Goal: Task Accomplishment & Management: Use online tool/utility

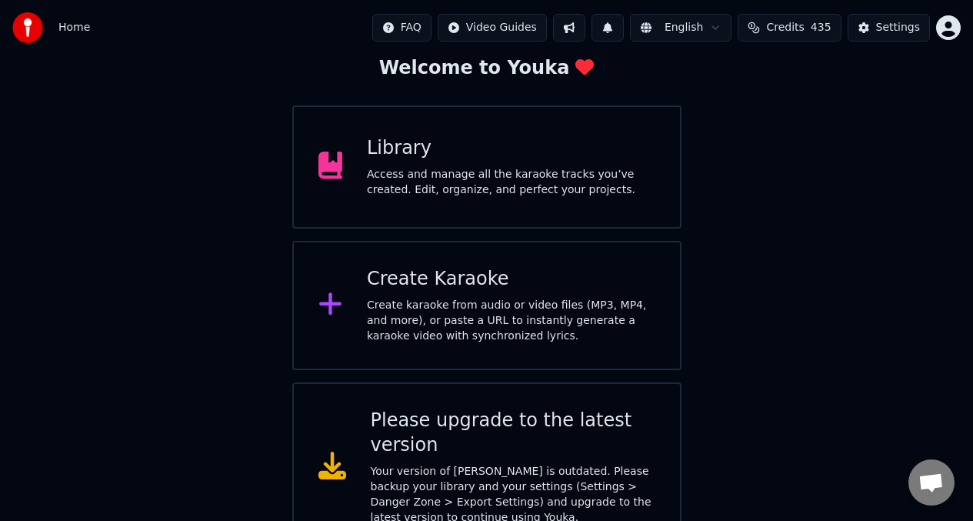
scroll to position [92, 0]
click at [895, 27] on div "Settings" at bounding box center [898, 27] width 44 height 15
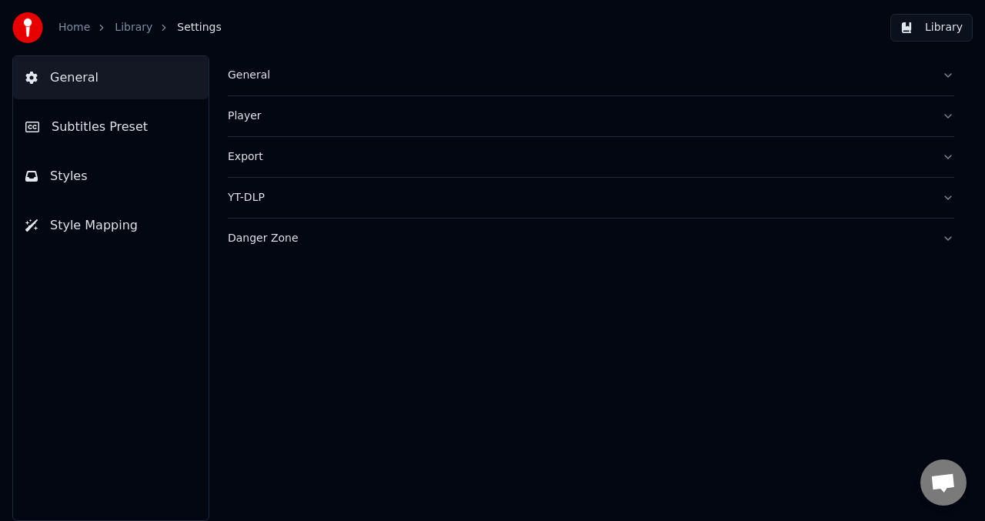
click at [255, 235] on div "Danger Zone" at bounding box center [579, 238] width 702 height 15
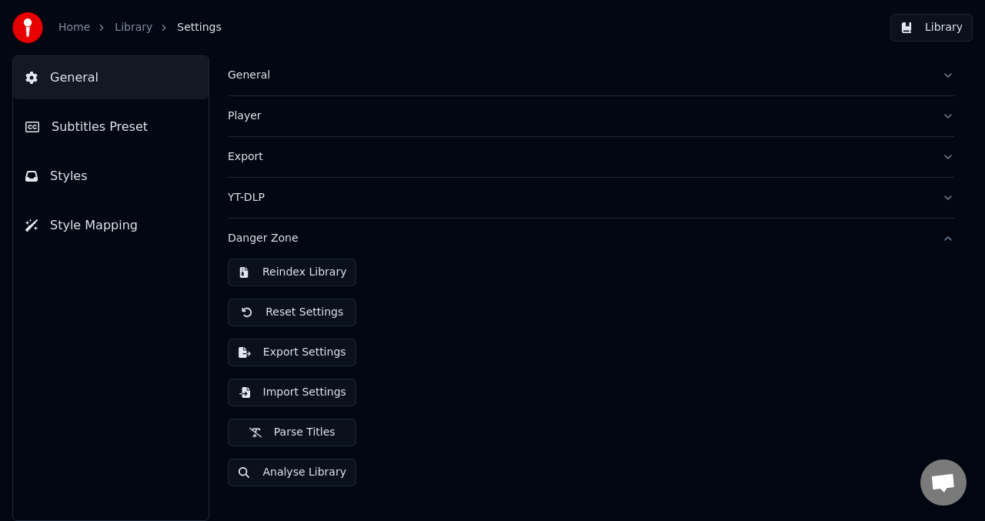
click at [294, 354] on button "Export Settings" at bounding box center [292, 352] width 128 height 28
click at [129, 33] on link "Library" at bounding box center [134, 27] width 38 height 15
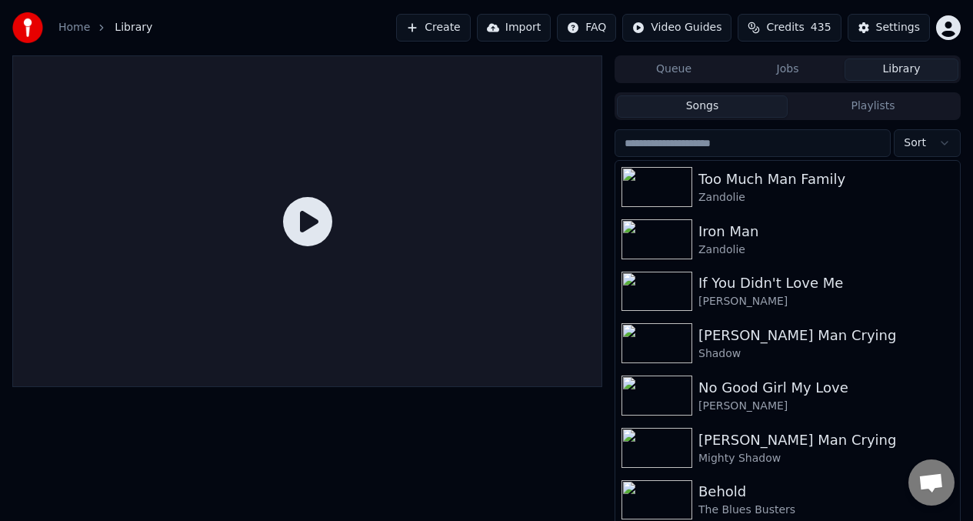
click at [68, 27] on link "Home" at bounding box center [74, 27] width 32 height 15
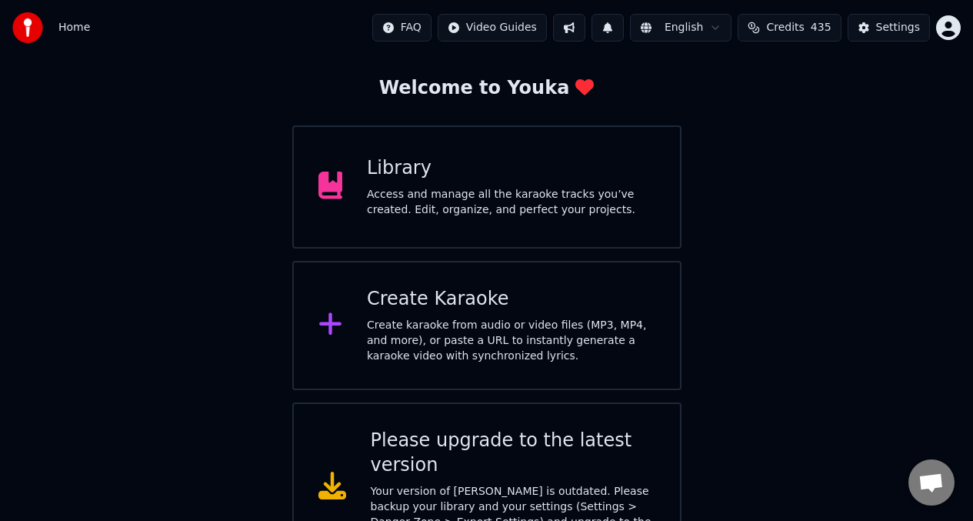
scroll to position [98, 0]
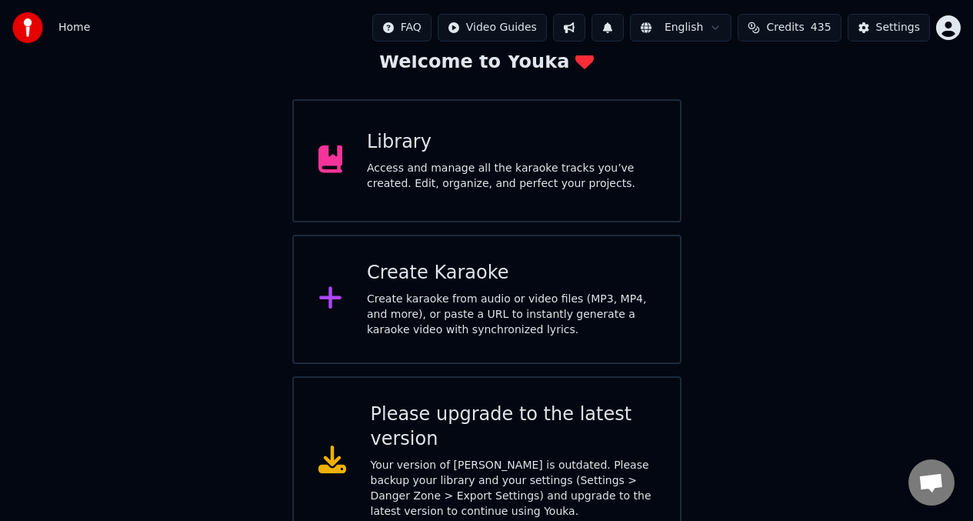
click at [572, 23] on button at bounding box center [569, 28] width 32 height 28
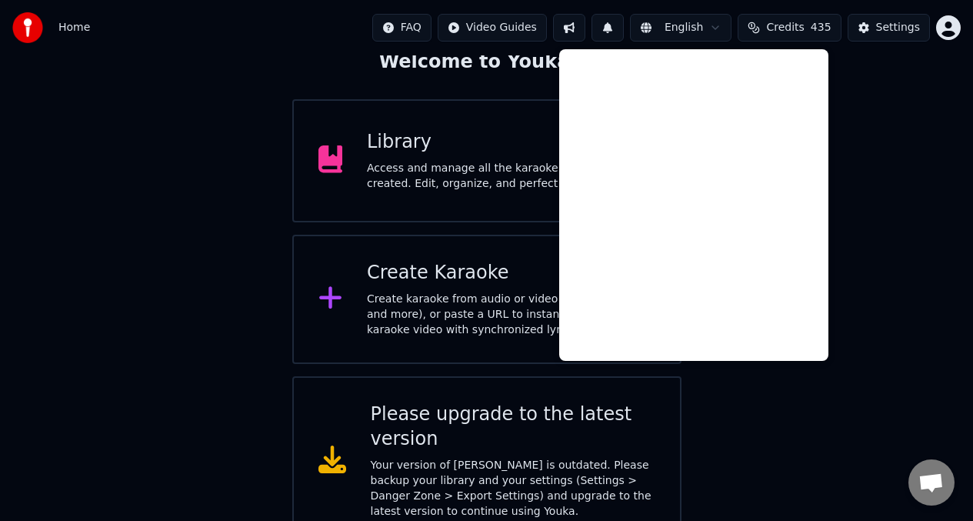
click at [348, 448] on div at bounding box center [338, 460] width 40 height 31
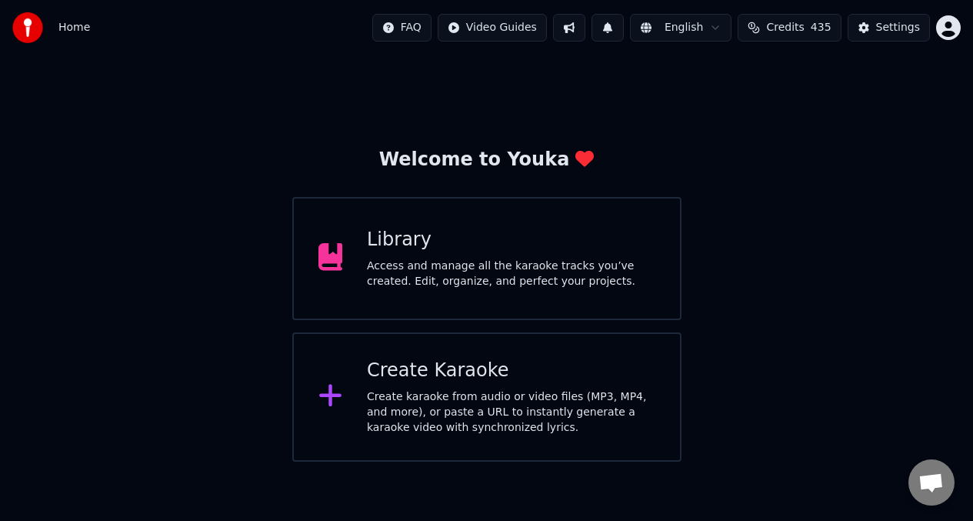
scroll to position [0, 0]
click at [588, 31] on button at bounding box center [581, 28] width 32 height 28
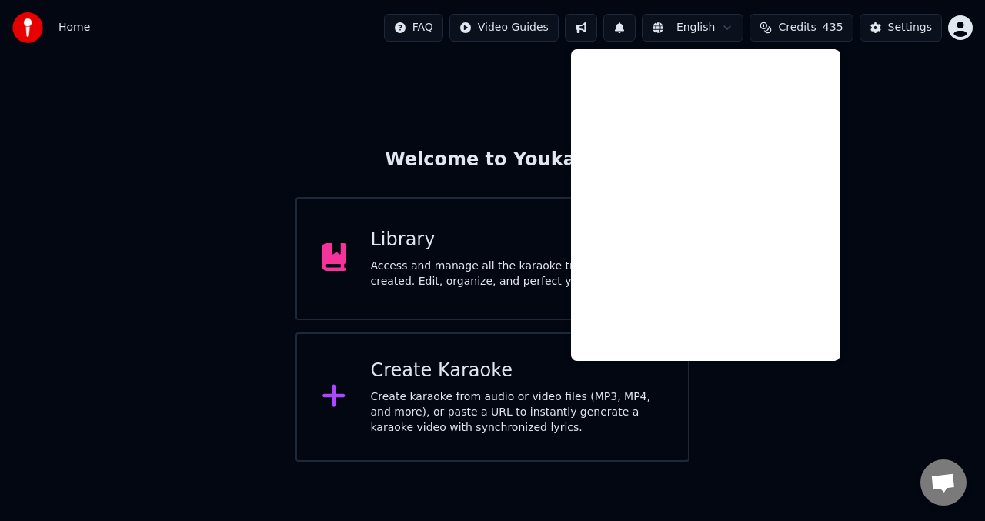
click at [406, 283] on div "Access and manage all the karaoke tracks you’ve created. Edit, organize, and pe…" at bounding box center [517, 273] width 293 height 31
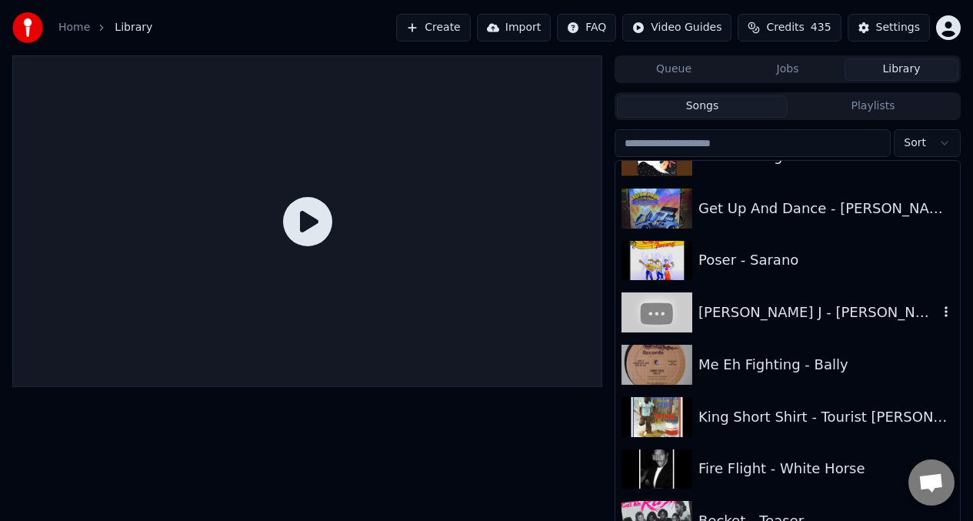
scroll to position [5892, 0]
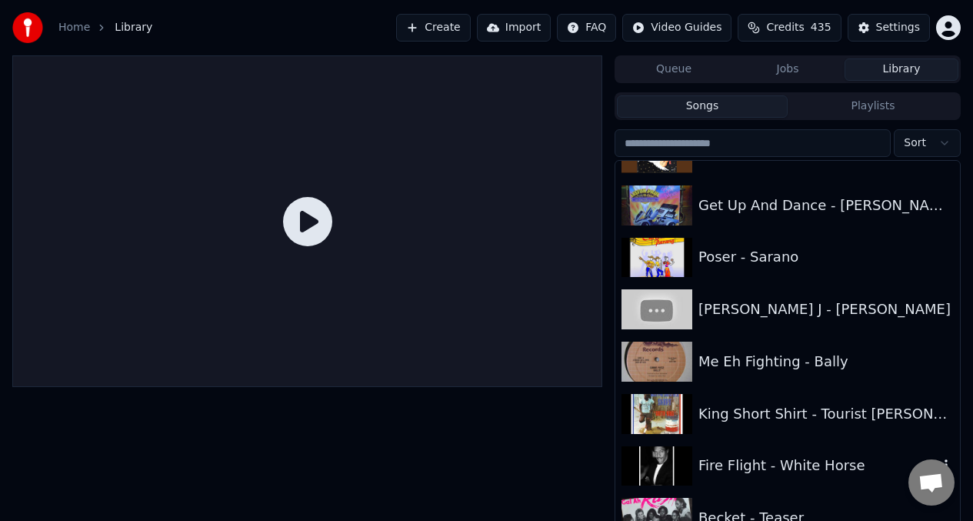
click at [683, 472] on img at bounding box center [657, 466] width 71 height 40
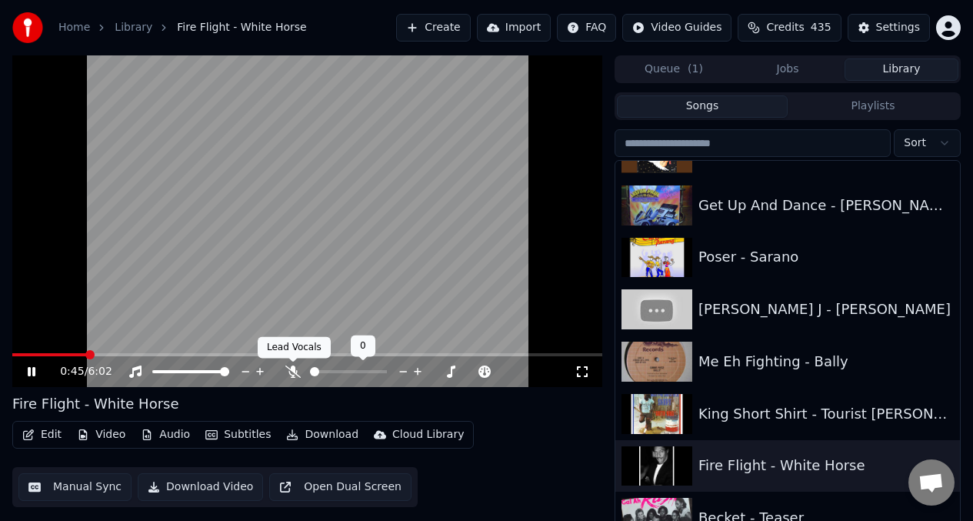
click at [292, 371] on icon at bounding box center [292, 371] width 15 height 12
click at [23, 355] on span at bounding box center [53, 354] width 82 height 3
click at [329, 370] on span at bounding box center [319, 371] width 19 height 3
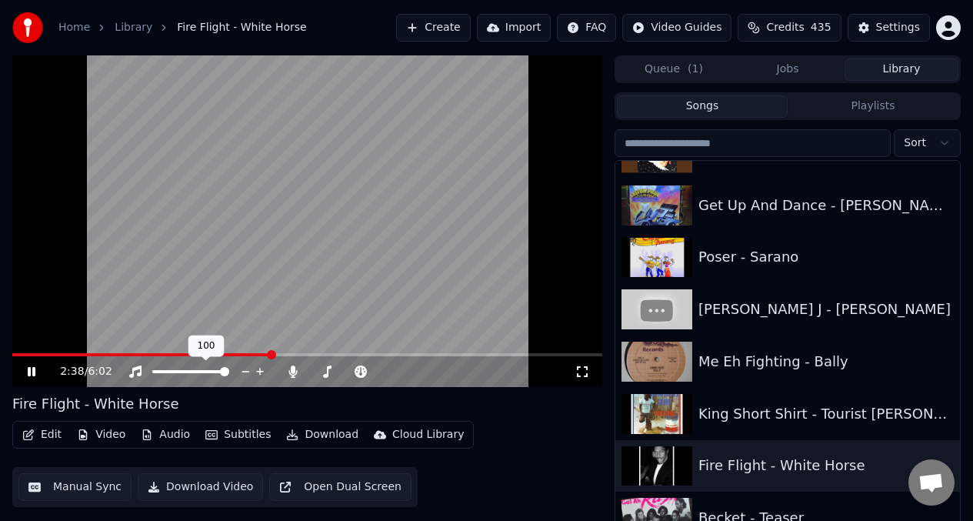
click at [170, 374] on div at bounding box center [205, 371] width 124 height 15
click at [167, 370] on span at bounding box center [190, 371] width 77 height 3
click at [150, 355] on span at bounding box center [81, 354] width 138 height 3
click at [197, 354] on span at bounding box center [105, 354] width 186 height 3
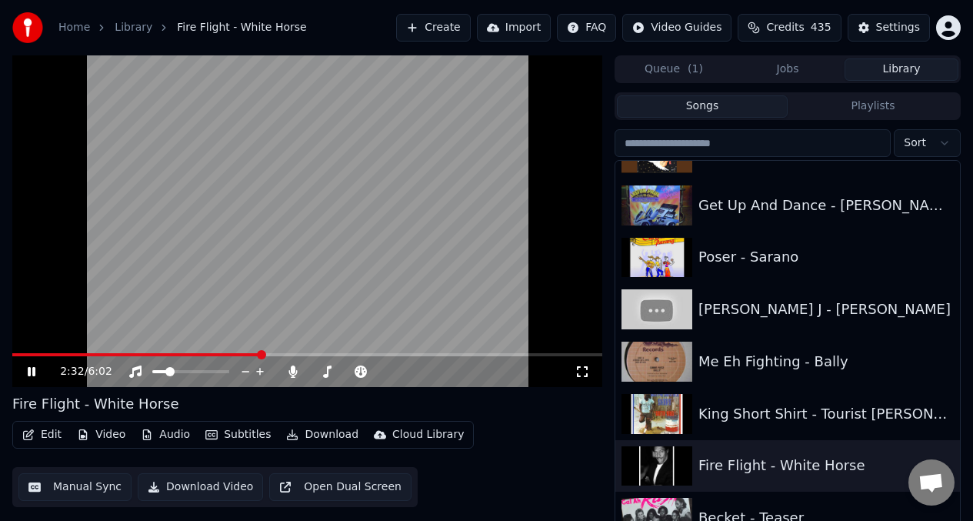
click at [258, 255] on video at bounding box center [307, 221] width 590 height 332
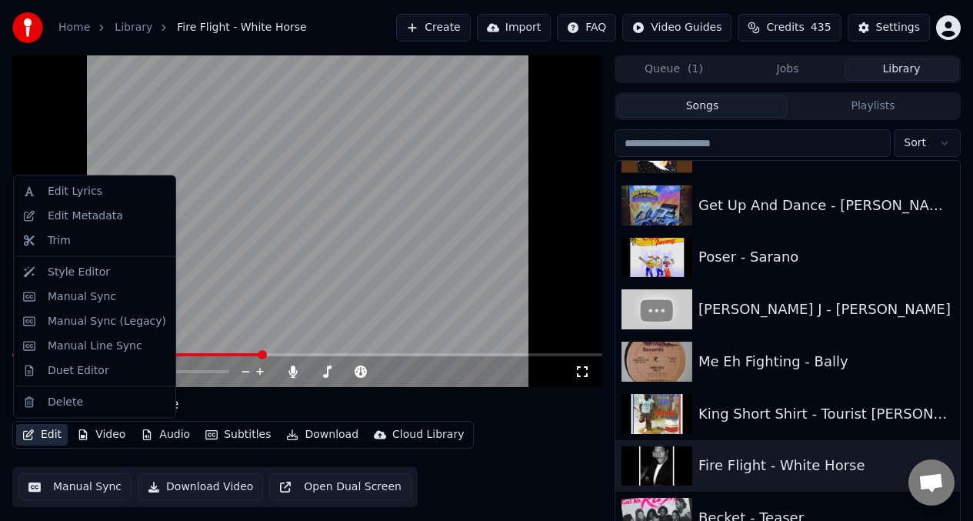
click at [48, 438] on button "Edit" at bounding box center [42, 435] width 52 height 22
click at [82, 298] on div "Manual Sync" at bounding box center [82, 295] width 68 height 15
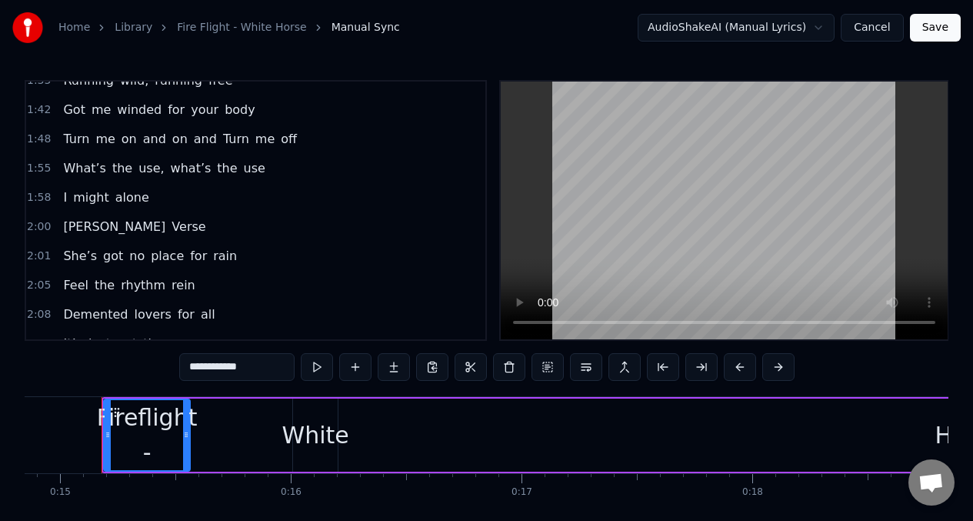
scroll to position [238, 0]
click at [71, 247] on span "She’s" at bounding box center [80, 256] width 37 height 18
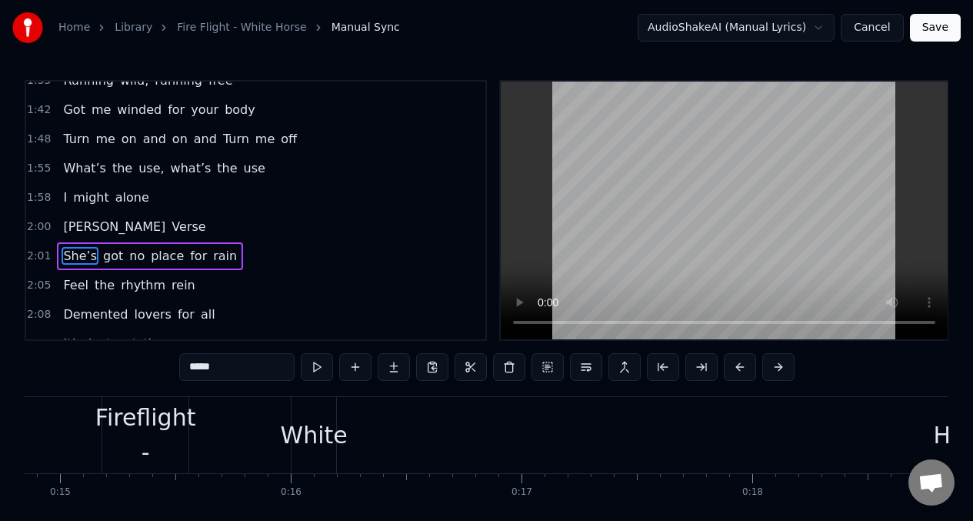
type input "*****"
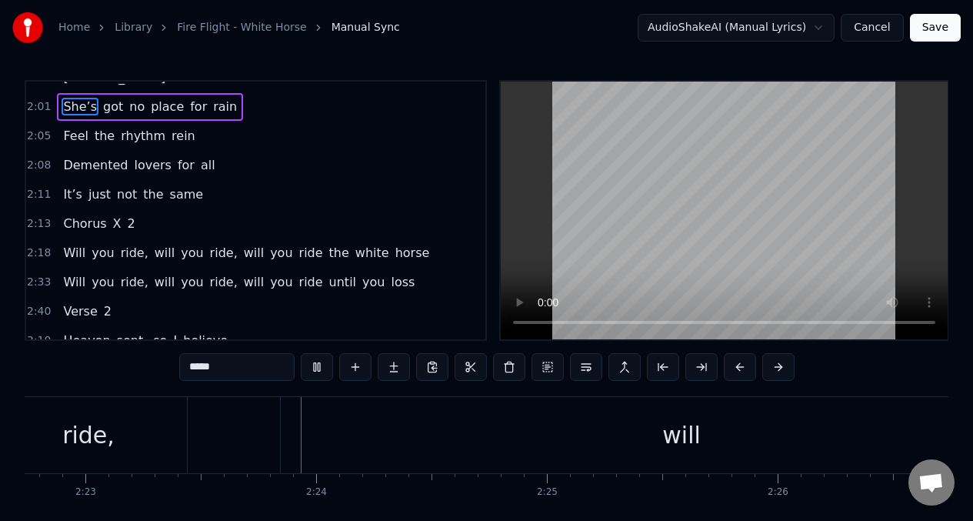
scroll to position [0, 32969]
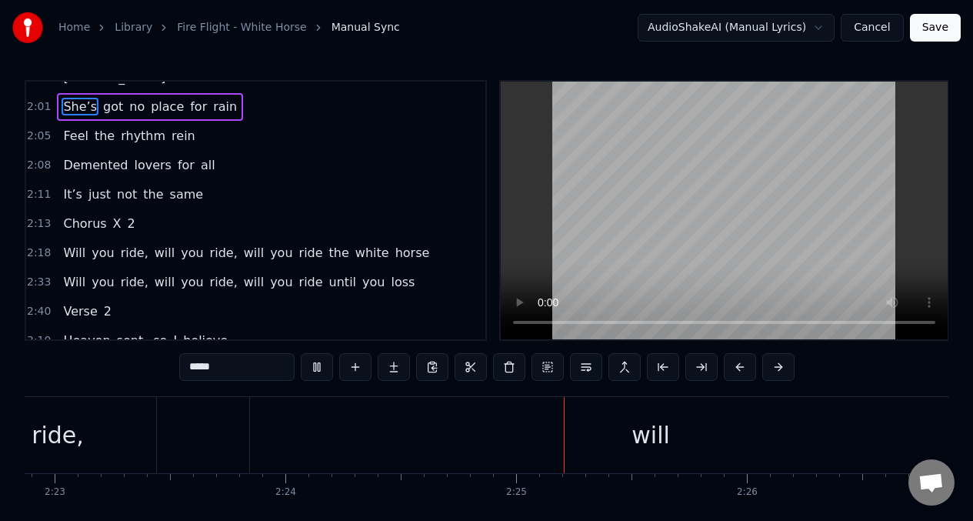
click at [65, 185] on span "It’s" at bounding box center [73, 194] width 22 height 18
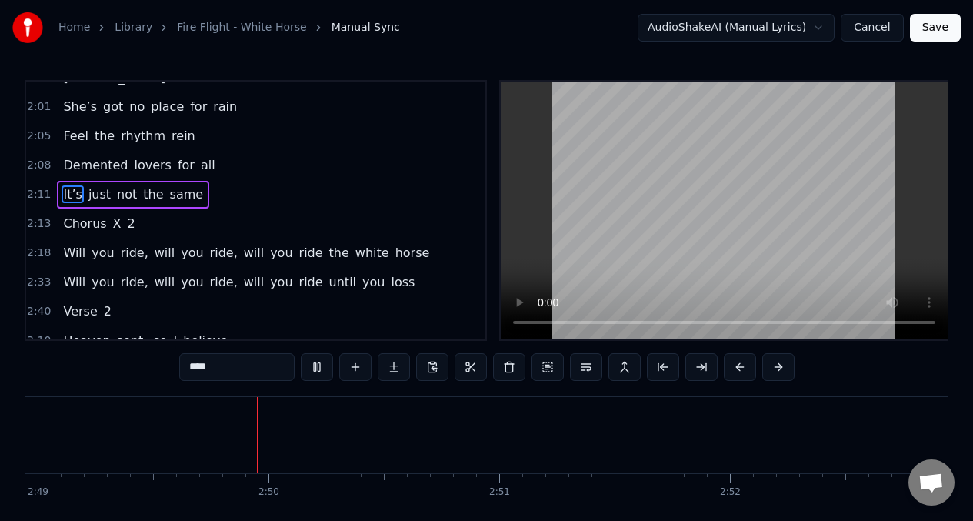
scroll to position [0, 39008]
click at [74, 215] on span "Chorus" at bounding box center [85, 224] width 46 height 18
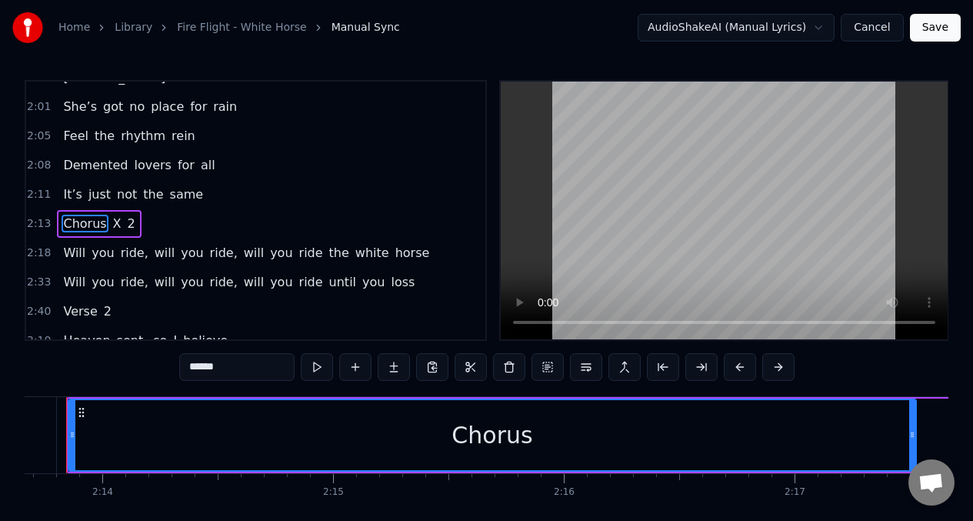
scroll to position [0, 30809]
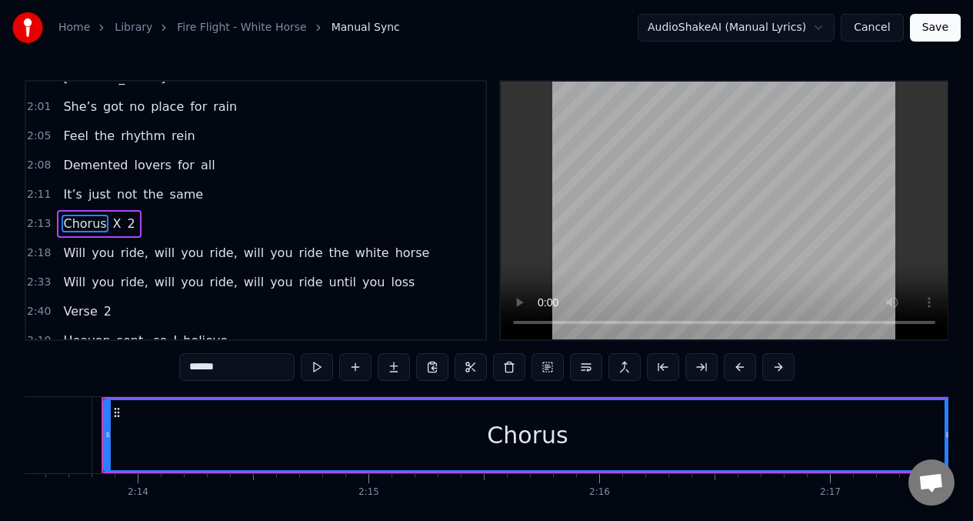
click at [112, 215] on span "X" at bounding box center [118, 224] width 12 height 18
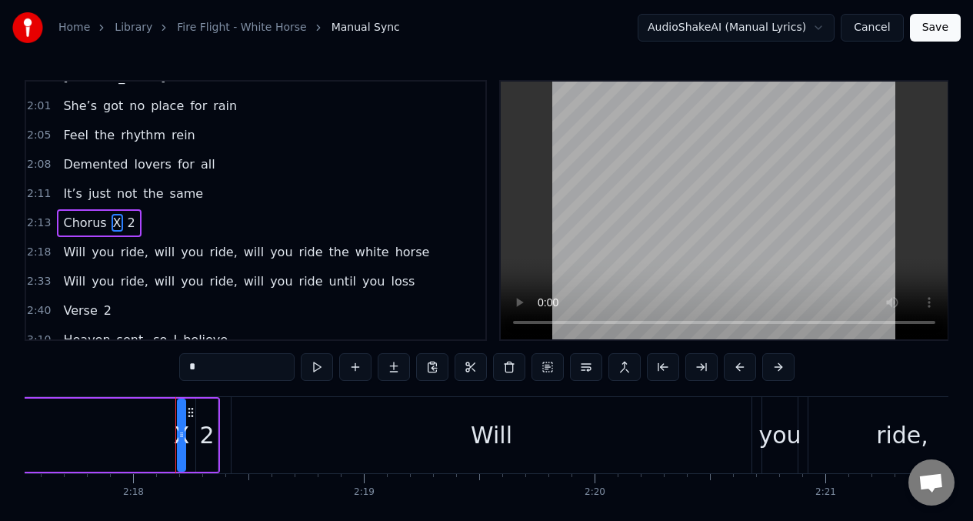
scroll to position [0, 31811]
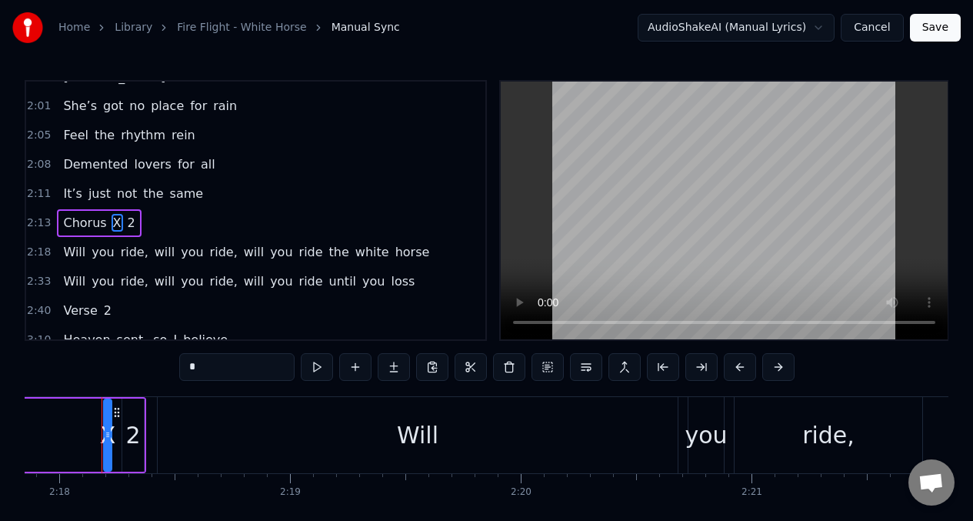
click at [128, 214] on span "2" at bounding box center [131, 223] width 11 height 18
click at [73, 243] on span "Will" at bounding box center [74, 252] width 25 height 18
type input "****"
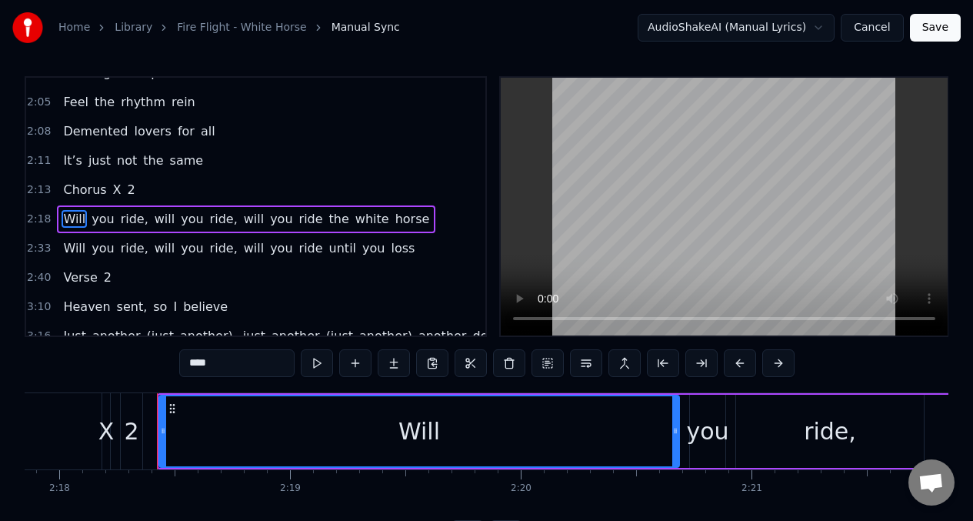
scroll to position [0, 0]
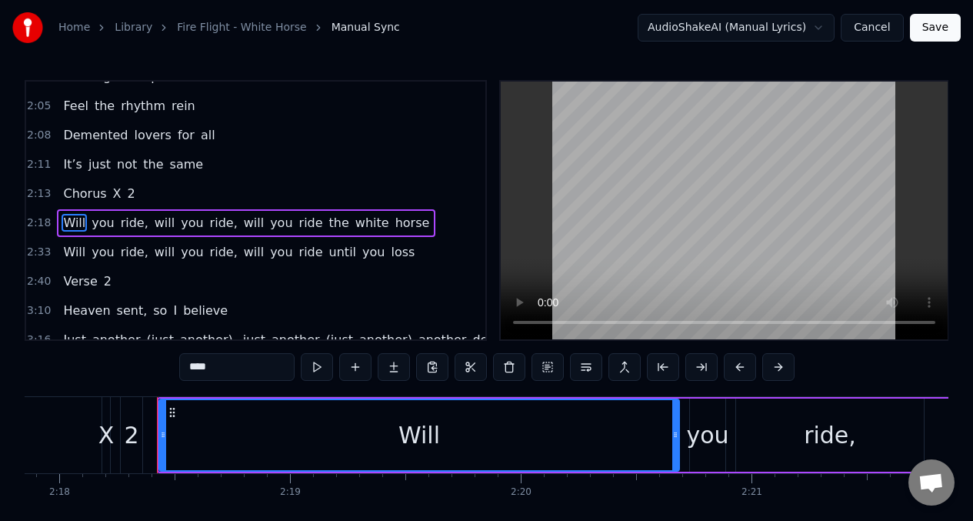
click at [129, 35] on link "Library" at bounding box center [134, 27] width 38 height 15
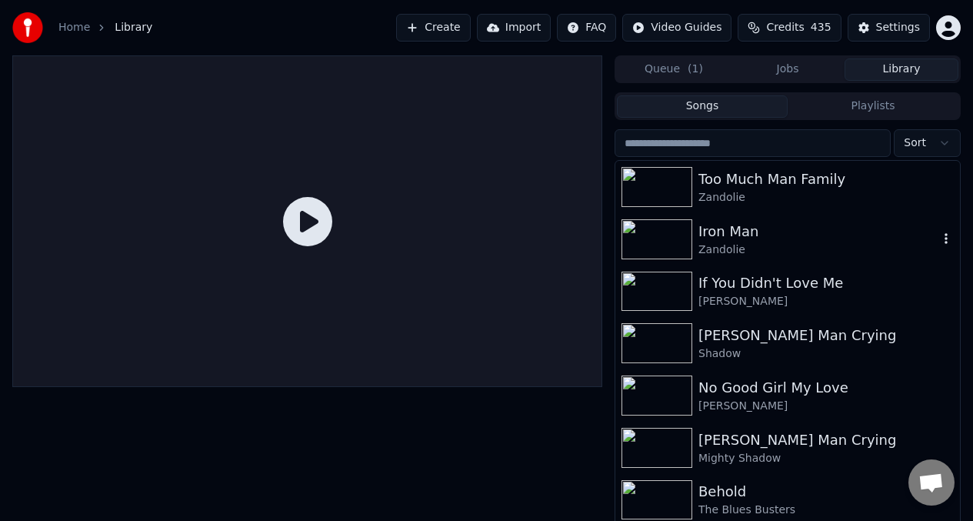
click at [738, 238] on div "Iron Man" at bounding box center [818, 232] width 240 height 22
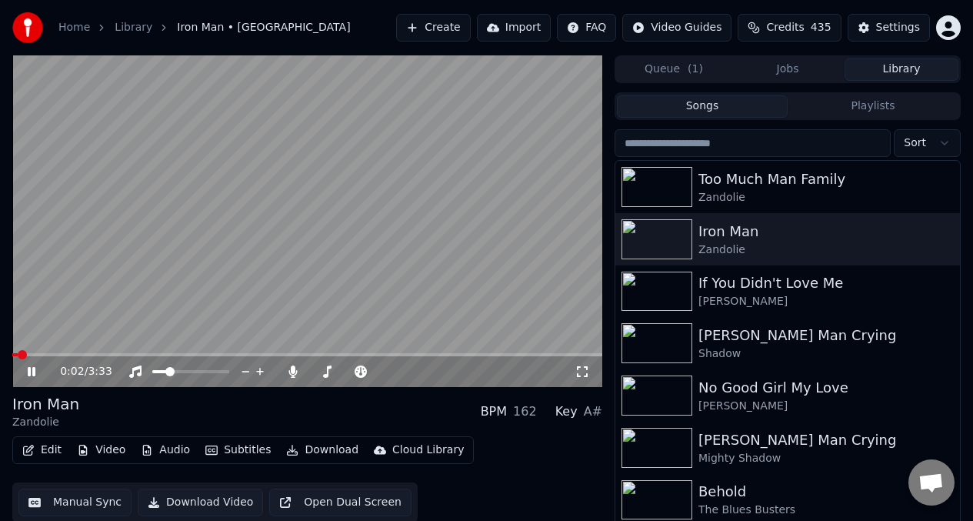
click at [132, 342] on video at bounding box center [307, 221] width 590 height 332
click at [156, 325] on video at bounding box center [307, 221] width 590 height 332
click at [124, 355] on span at bounding box center [307, 354] width 590 height 3
click at [288, 228] on video at bounding box center [307, 221] width 590 height 332
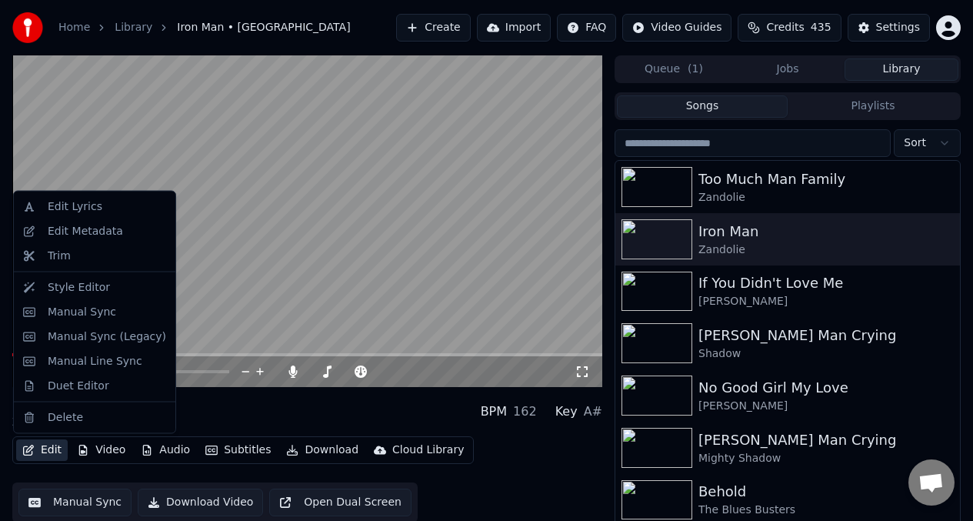
click at [48, 452] on button "Edit" at bounding box center [42, 450] width 52 height 22
click at [74, 312] on div "Manual Sync" at bounding box center [82, 311] width 68 height 15
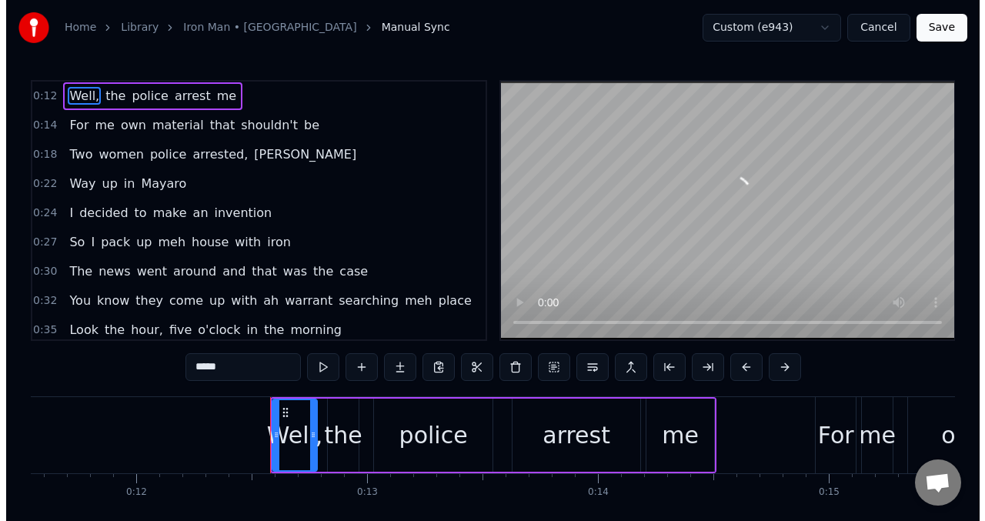
scroll to position [0, 2826]
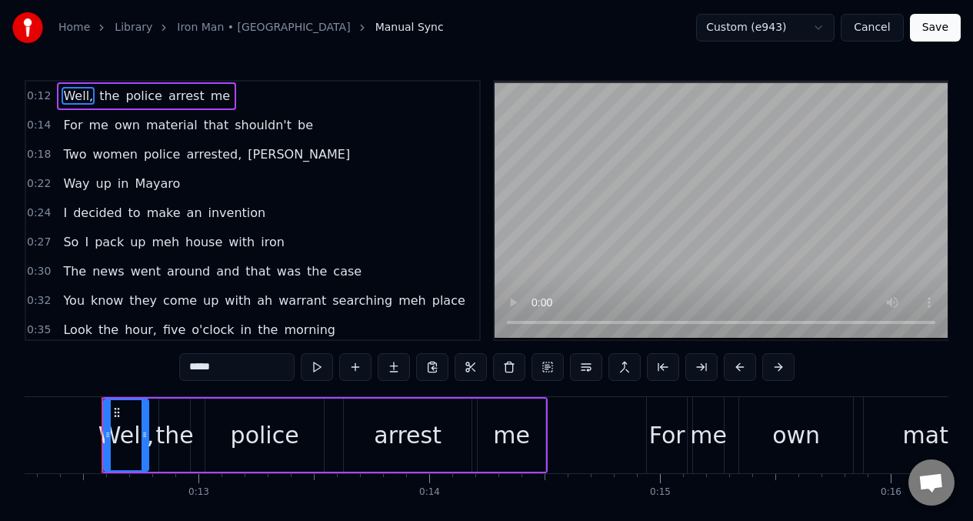
click at [265, 432] on div "police" at bounding box center [265, 435] width 68 height 35
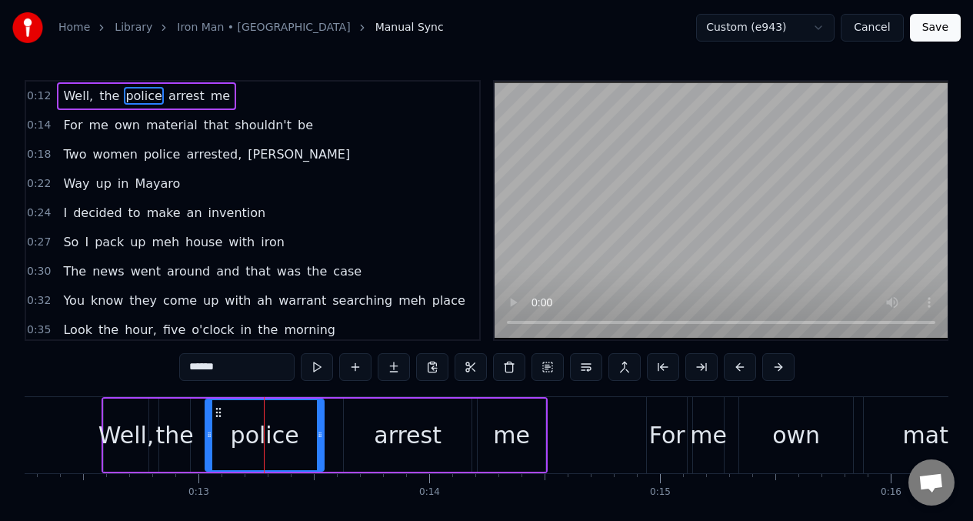
click at [349, 435] on div "arrest" at bounding box center [408, 434] width 128 height 73
type input "******"
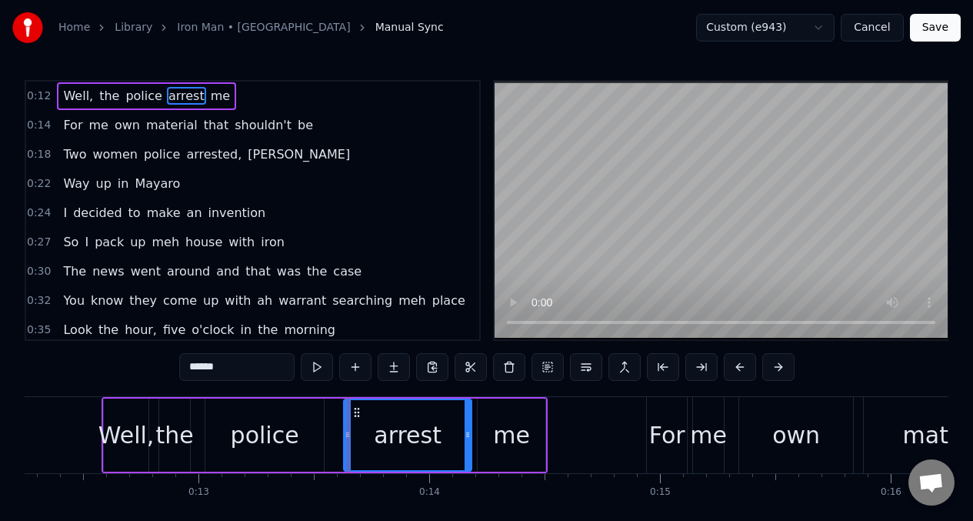
click at [864, 29] on button "Cancel" at bounding box center [872, 28] width 62 height 28
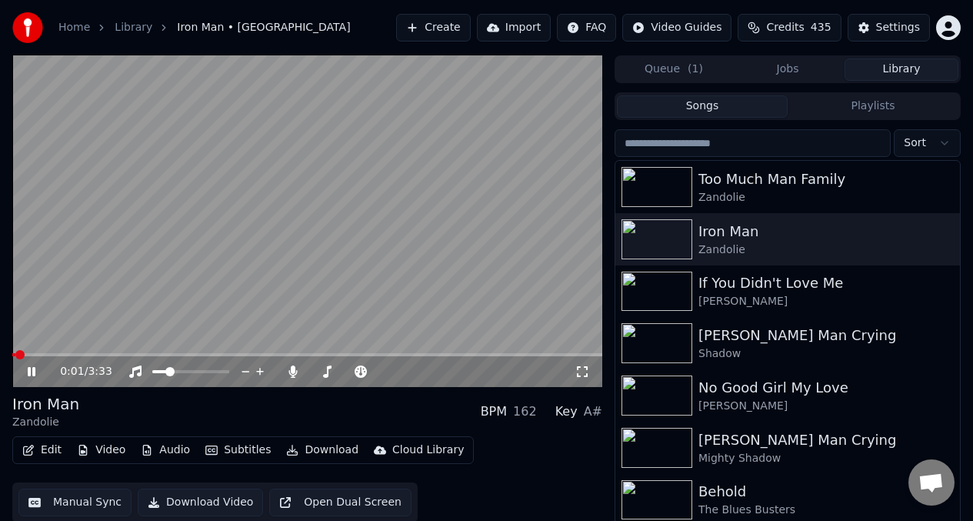
drag, startPoint x: 387, startPoint y: 162, endPoint x: 403, endPoint y: 156, distance: 17.3
click at [387, 161] on video at bounding box center [307, 221] width 590 height 332
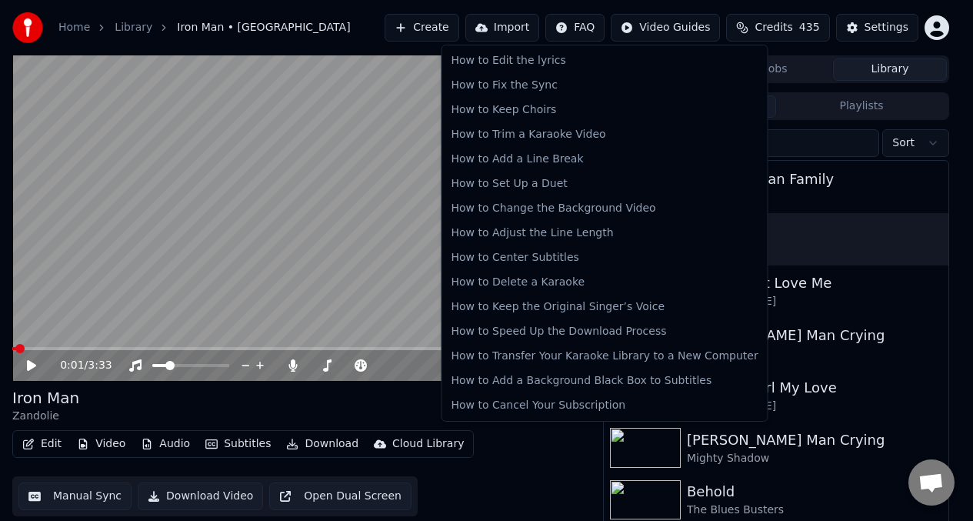
click at [585, 25] on html "Home Library Iron Man • Zandolie Create Import FAQ Video Guides Credits 435 Set…" at bounding box center [486, 260] width 973 height 521
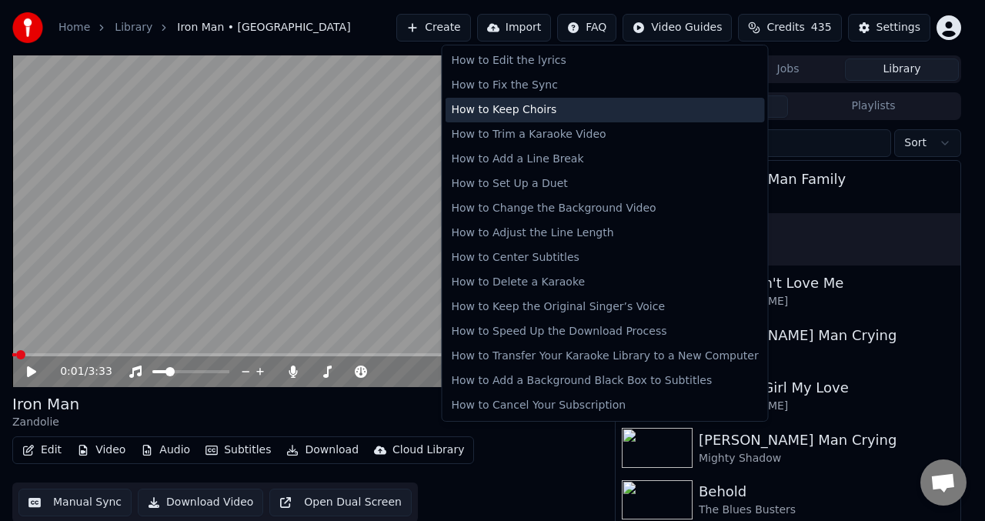
click at [661, 108] on div "How to Keep Choirs" at bounding box center [604, 110] width 319 height 25
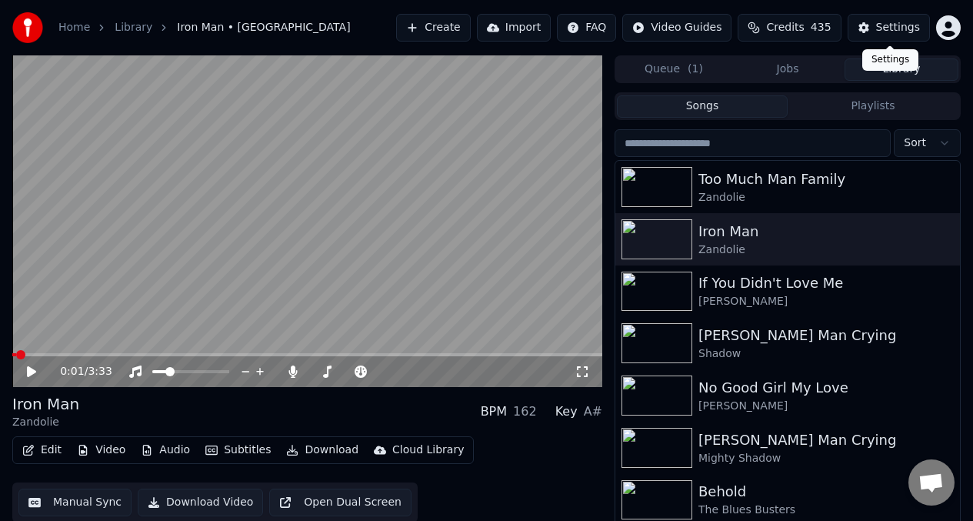
click at [865, 31] on button "Settings" at bounding box center [889, 28] width 82 height 28
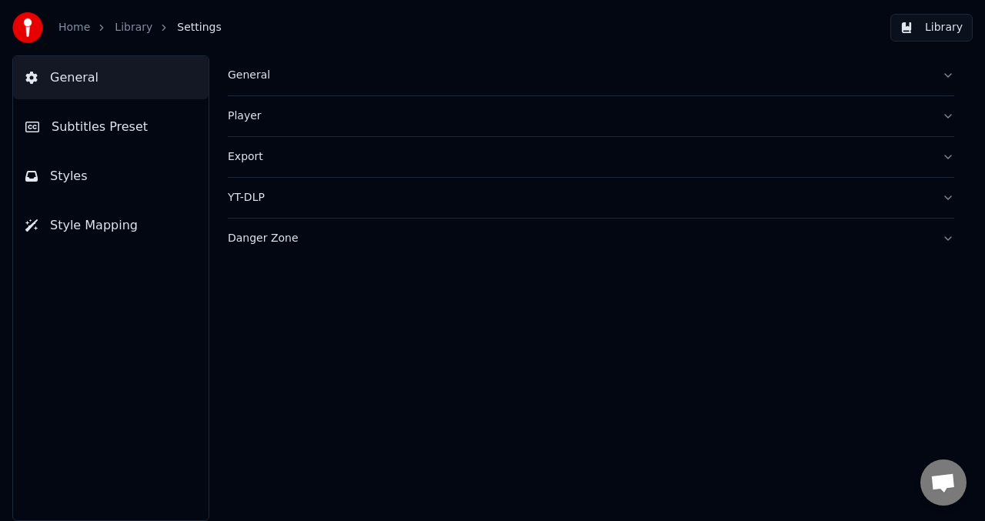
click at [473, 236] on div "Danger Zone" at bounding box center [579, 238] width 702 height 15
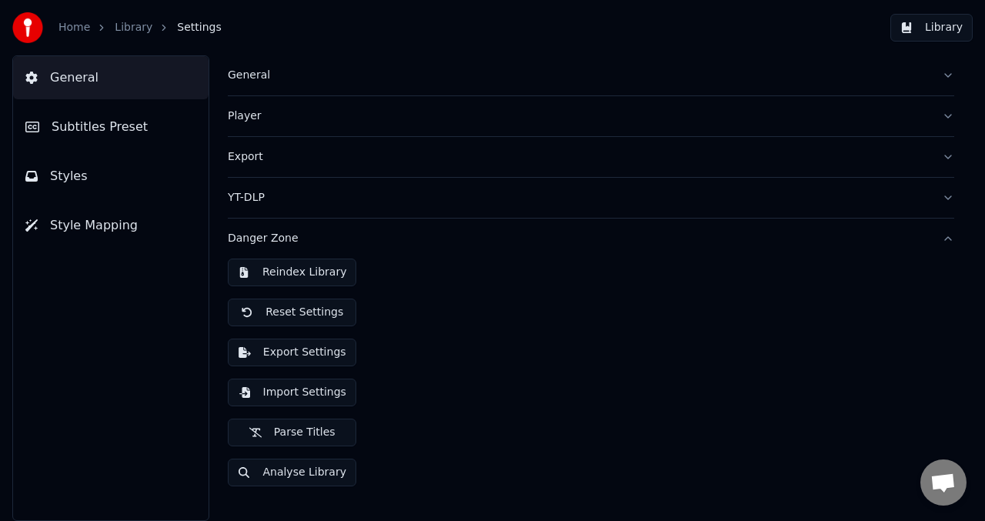
click at [284, 394] on button "Import Settings" at bounding box center [292, 392] width 128 height 28
click at [127, 35] on link "Library" at bounding box center [134, 27] width 38 height 15
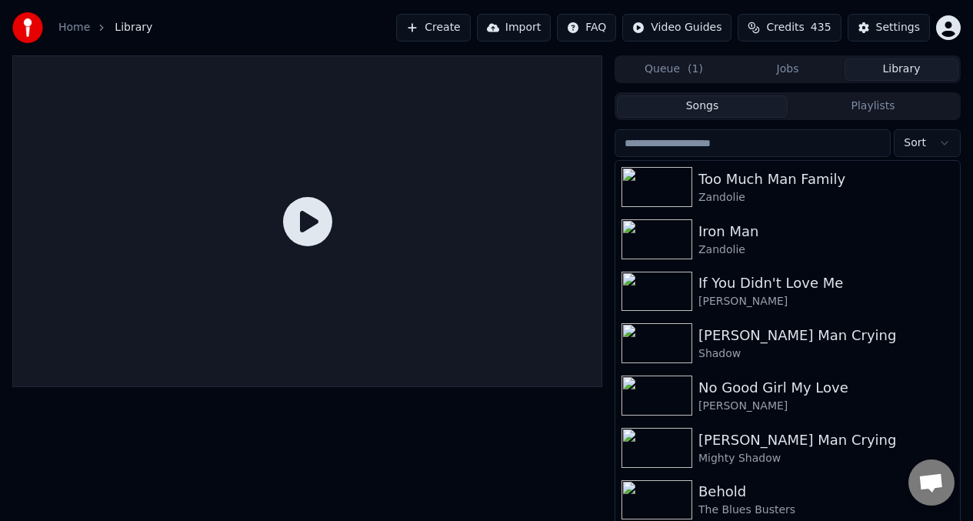
click at [67, 25] on link "Home" at bounding box center [74, 27] width 32 height 15
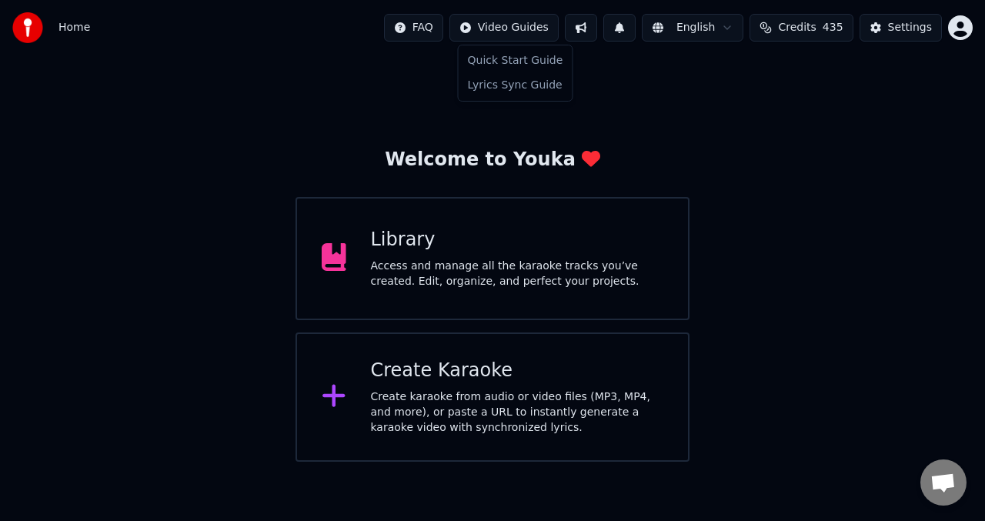
click at [512, 28] on html "Home FAQ Video Guides English Credits 435 Settings Welcome to Youka Library Acc…" at bounding box center [492, 231] width 985 height 462
click at [358, 89] on html "Home FAQ Video Guides English Credits 435 Settings Welcome to Youka Library Acc…" at bounding box center [492, 231] width 985 height 462
click at [628, 33] on button at bounding box center [619, 28] width 32 height 28
click at [582, 30] on button at bounding box center [581, 28] width 32 height 28
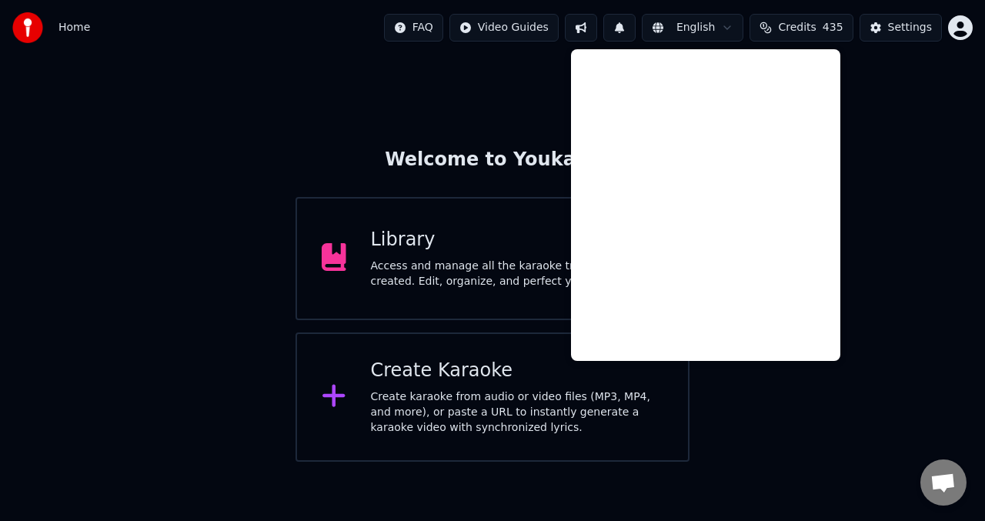
click at [547, 69] on div "Welcome to Youka Library Access and manage all the karaoke tracks you’ve create…" at bounding box center [492, 258] width 985 height 406
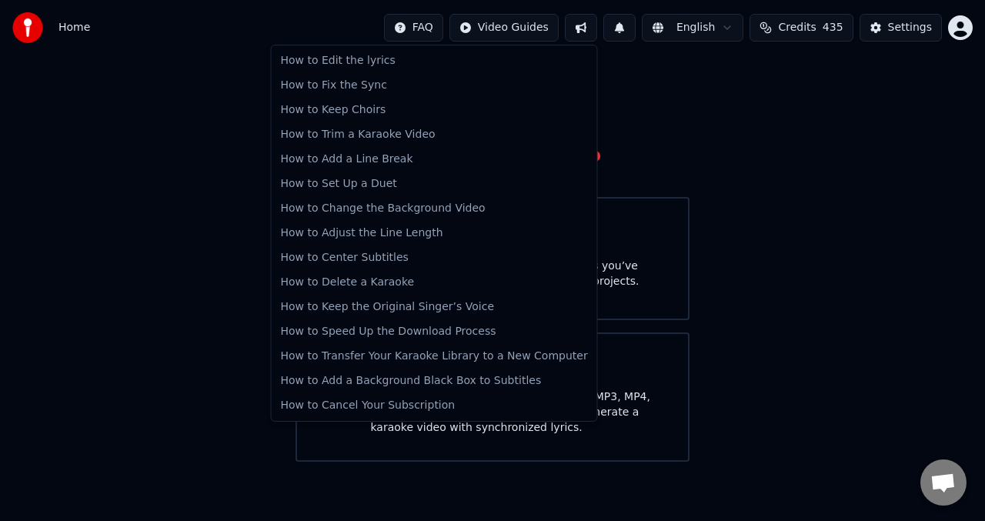
click at [412, 32] on html "Home FAQ Video Guides English Credits 435 Settings Welcome to Youka Library Acc…" at bounding box center [492, 231] width 985 height 462
click at [660, 153] on html "Home FAQ Video Guides English Credits 435 Settings Welcome to Youka Library Acc…" at bounding box center [492, 231] width 985 height 462
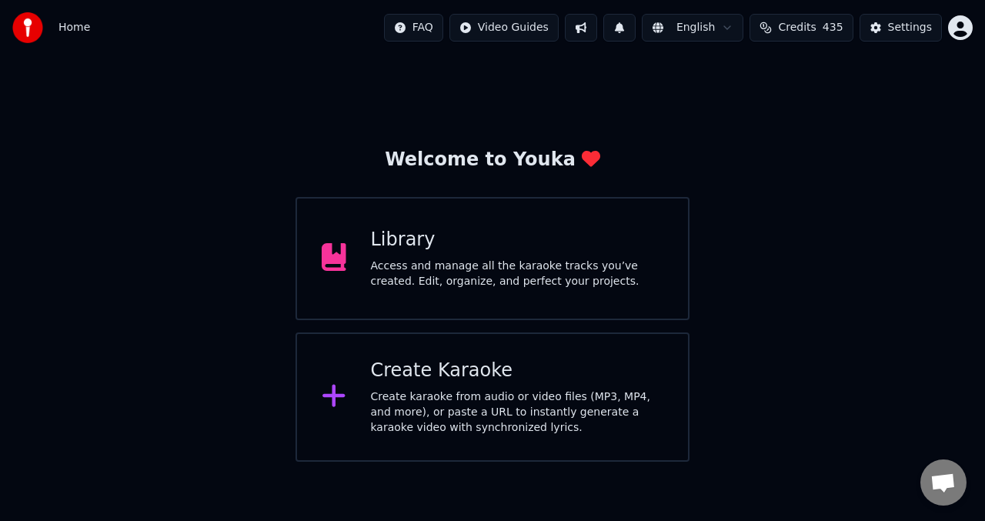
click at [582, 163] on icon at bounding box center [591, 159] width 18 height 16
click at [496, 163] on div "Welcome to Youka" at bounding box center [492, 160] width 215 height 25
click at [582, 161] on icon at bounding box center [591, 159] width 18 height 16
click at [945, 483] on span "Open chat" at bounding box center [942, 484] width 25 height 22
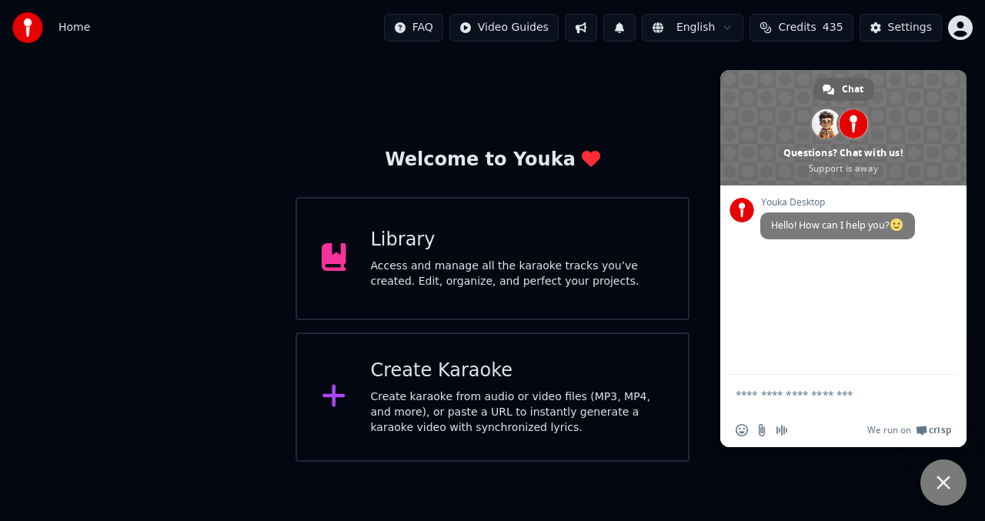
click at [942, 489] on span "Close chat" at bounding box center [943, 482] width 46 height 46
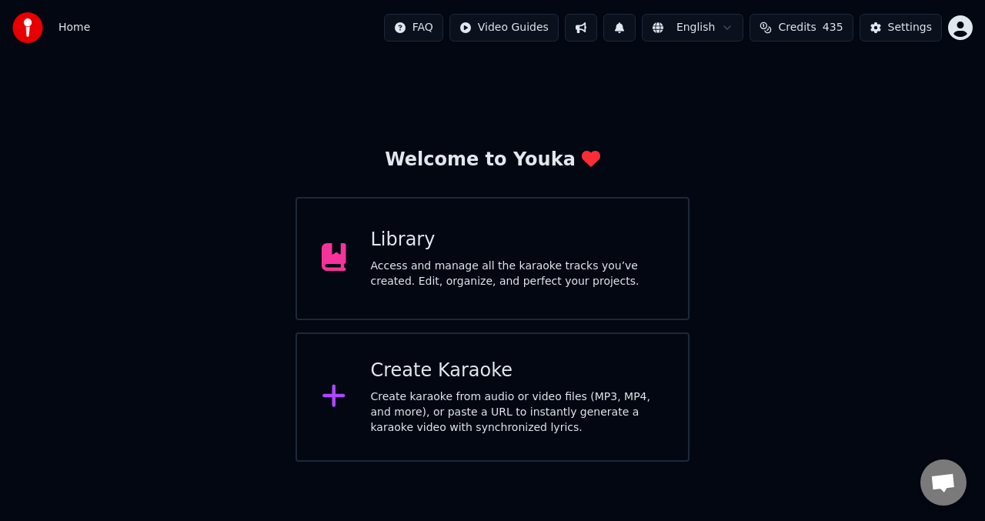
click at [662, 31] on html "Home FAQ Video Guides English Credits 435 Settings Welcome to Youka Library Acc…" at bounding box center [492, 231] width 985 height 462
click at [628, 65] on html "Home FAQ Video Guides English Credits 435 Settings Welcome to Youka Library Acc…" at bounding box center [492, 231] width 985 height 462
click at [785, 31] on span "Credits" at bounding box center [797, 27] width 38 height 15
click at [787, 290] on div "Welcome to Youka Library Access and manage all the karaoke tracks you’ve create…" at bounding box center [492, 258] width 985 height 406
click at [661, 272] on div "Access and manage all the karaoke tracks you’ve created. Edit, organize, and pe…" at bounding box center [517, 273] width 293 height 31
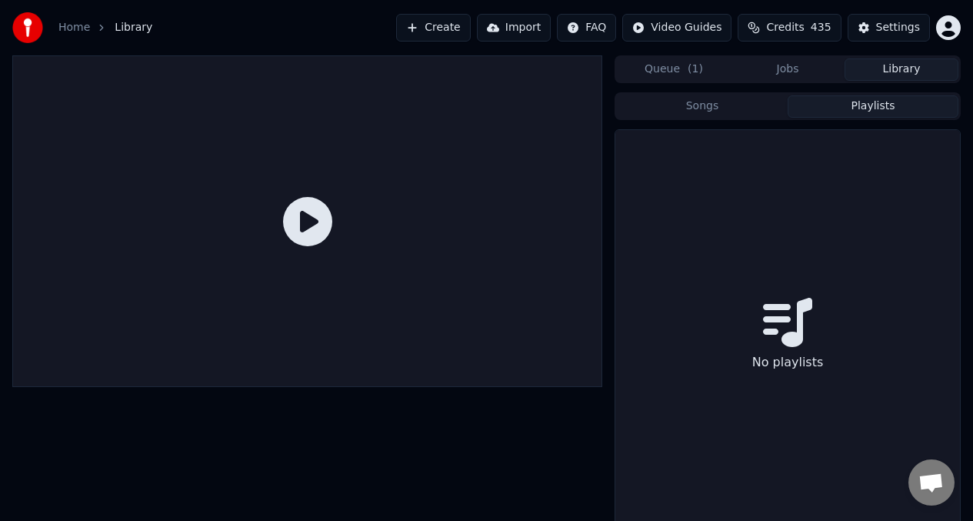
click at [878, 112] on button "Playlists" at bounding box center [873, 106] width 171 height 22
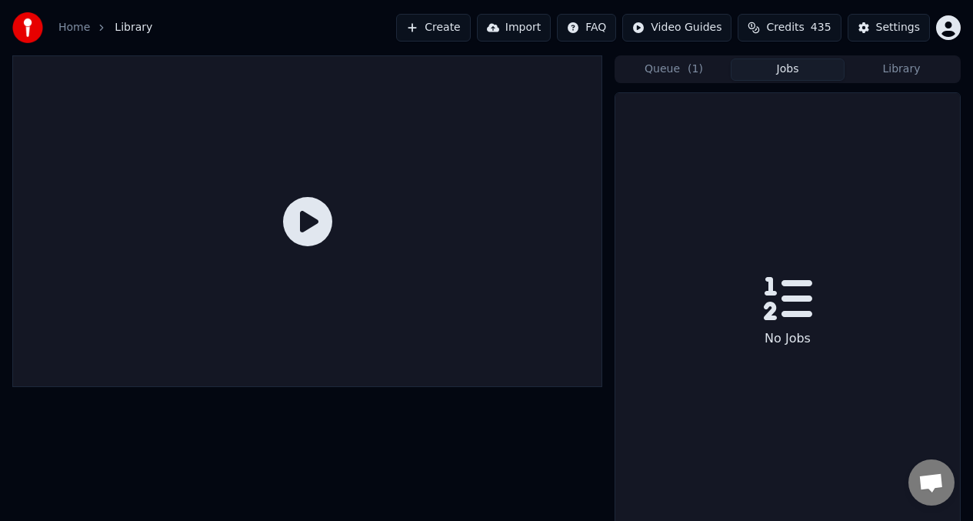
click at [802, 75] on button "Jobs" at bounding box center [788, 69] width 114 height 22
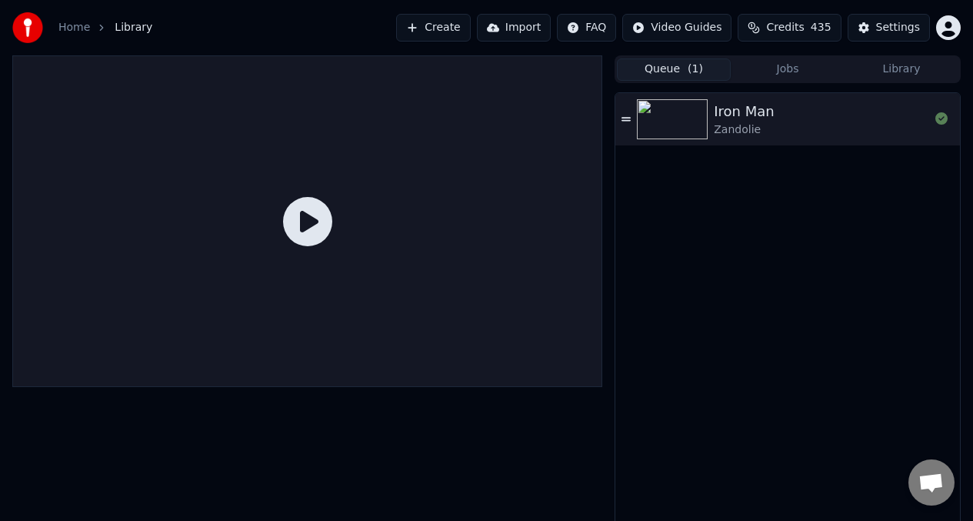
click at [676, 71] on button "Queue ( 1 )" at bounding box center [674, 69] width 114 height 22
click at [81, 28] on link "Home" at bounding box center [74, 27] width 32 height 15
